Goal: Information Seeking & Learning: Learn about a topic

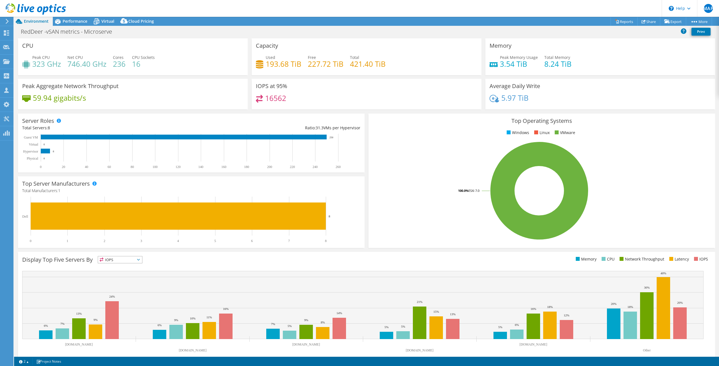
select select "USD"
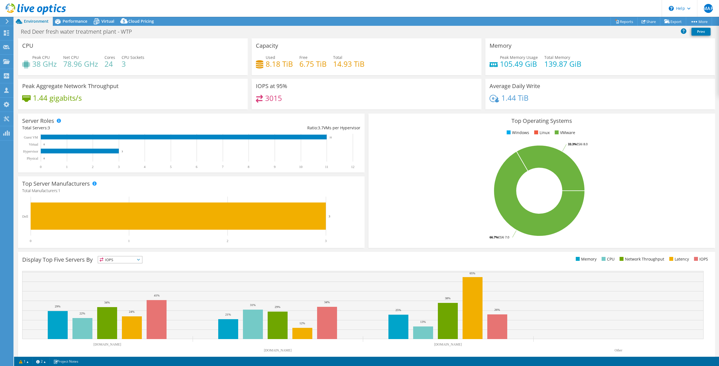
select select "USD"
click at [72, 22] on span "Performance" at bounding box center [75, 21] width 25 height 5
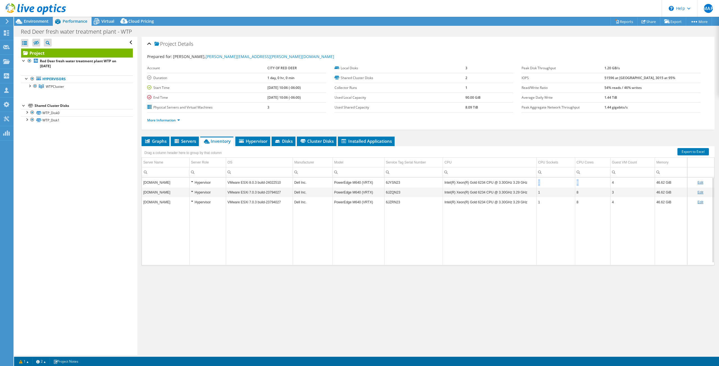
drag, startPoint x: 580, startPoint y: 183, endPoint x: 532, endPoint y: 185, distance: 48.3
type textarea "1 8"
click at [532, 185] on tr "wtpvmhost1.crdnet.ca Hypervisor VMware ESXi 8.0.3 build-24022510 Dell Inc. Powe…" at bounding box center [428, 183] width 572 height 10
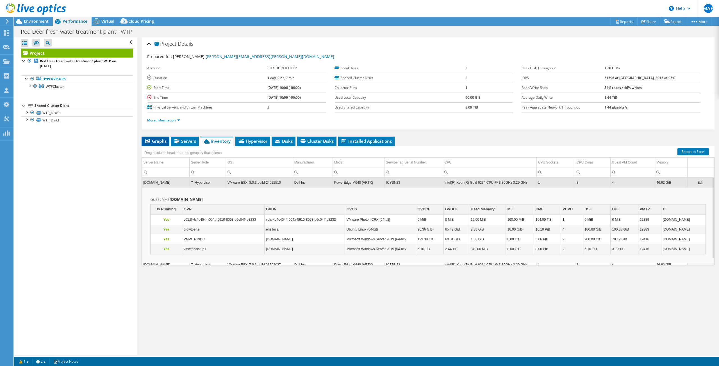
click at [148, 141] on icon at bounding box center [147, 141] width 4 height 4
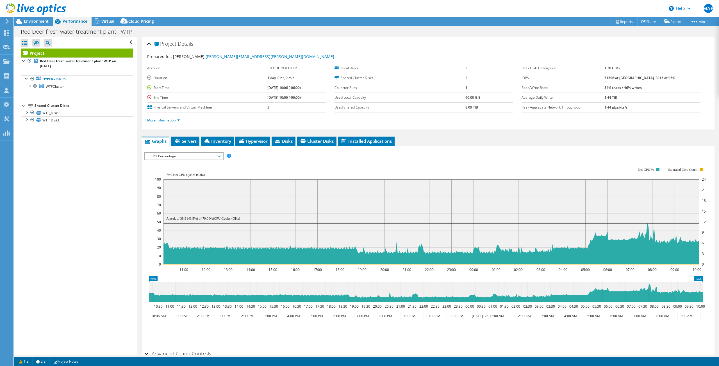
click at [218, 154] on span "CPU Percentage" at bounding box center [184, 156] width 72 height 7
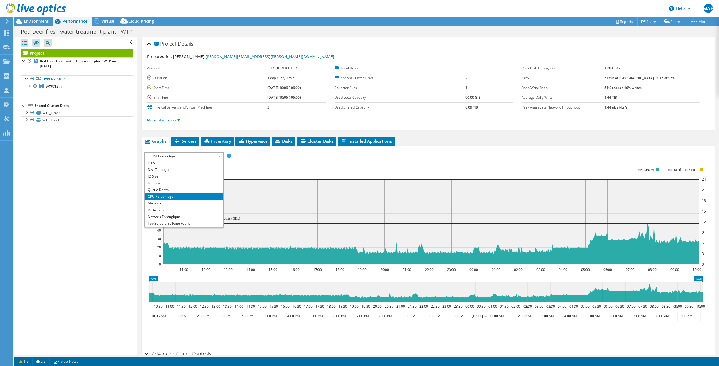
drag, startPoint x: 482, startPoint y: 164, endPoint x: 488, endPoint y: 164, distance: 6.2
click at [482, 164] on rect at bounding box center [430, 216] width 550 height 112
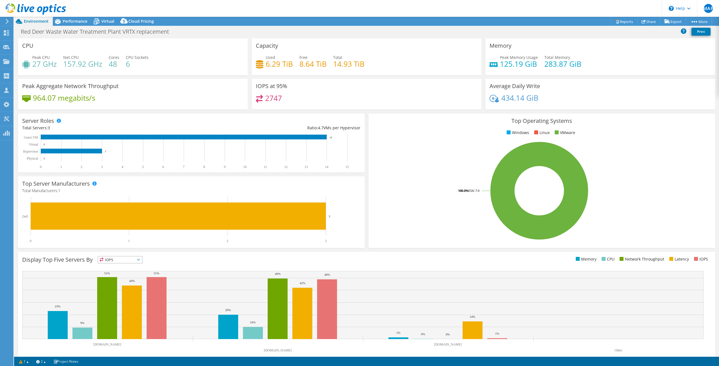
select select "USD"
click at [77, 21] on span "Performance" at bounding box center [75, 21] width 25 height 5
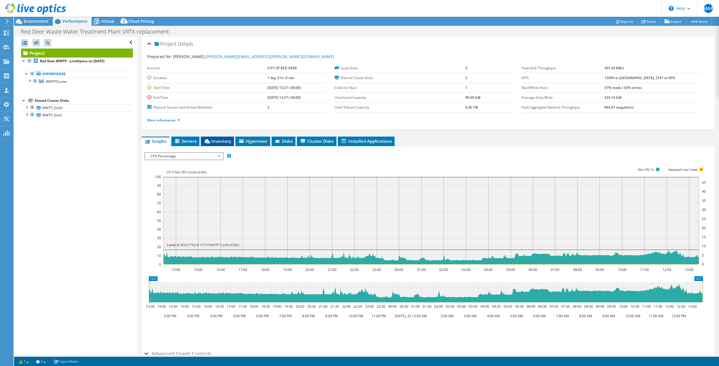
click at [218, 137] on li "Inventory" at bounding box center [217, 142] width 33 height 10
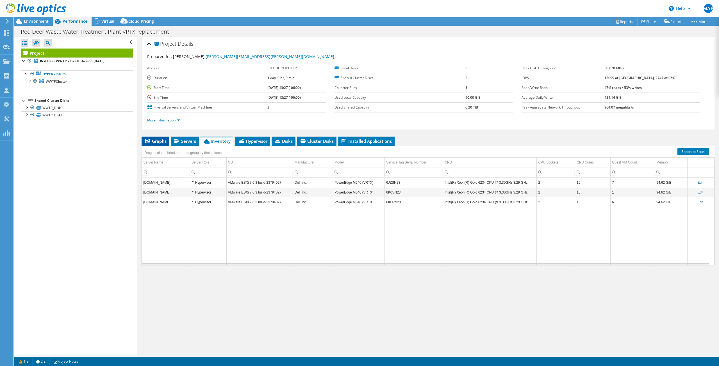
click at [152, 143] on span "Graphs" at bounding box center [155, 141] width 22 height 6
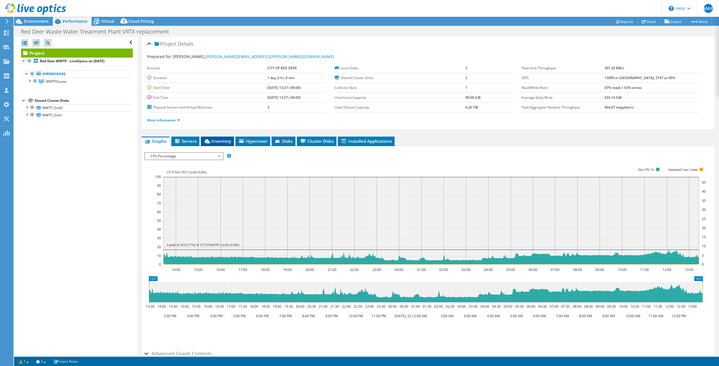
click at [220, 141] on span "Inventory" at bounding box center [218, 141] width 28 height 6
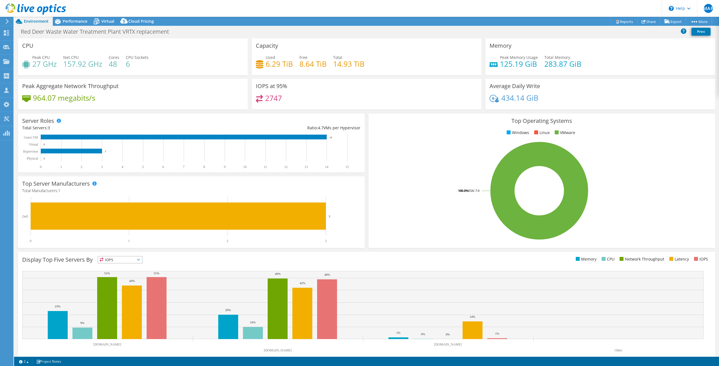
select select "USD"
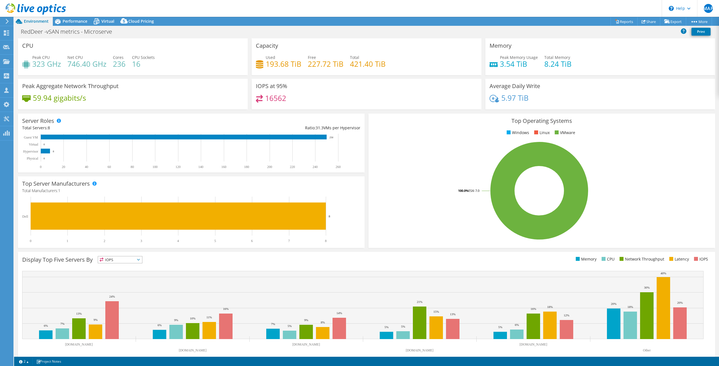
select select "USD"
